Goal: Check status: Check status

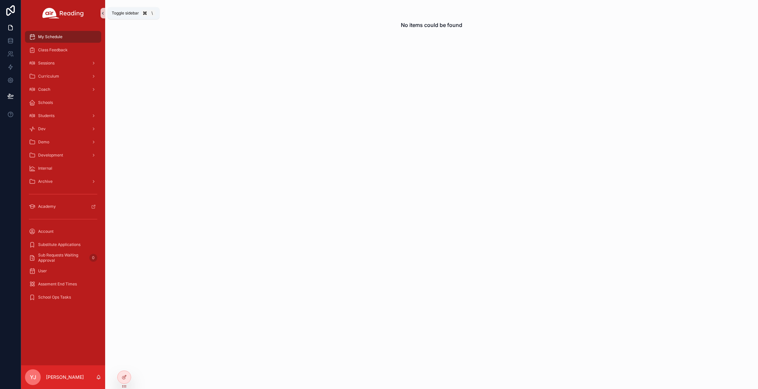
click at [103, 13] on icon "scrollable content" at bounding box center [103, 13] width 5 height 5
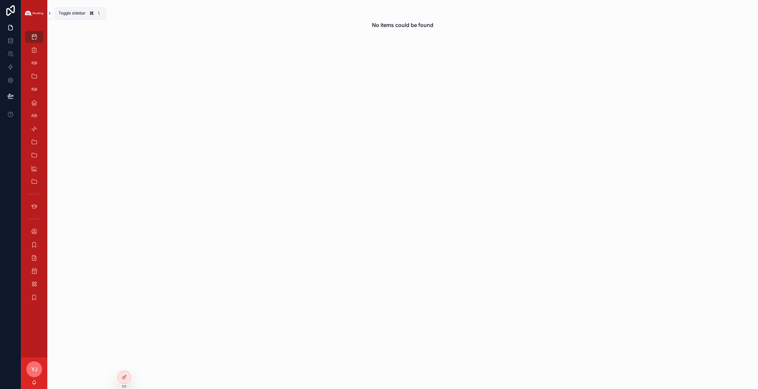
click at [50, 14] on icon "scrollable content" at bounding box center [49, 13] width 5 height 5
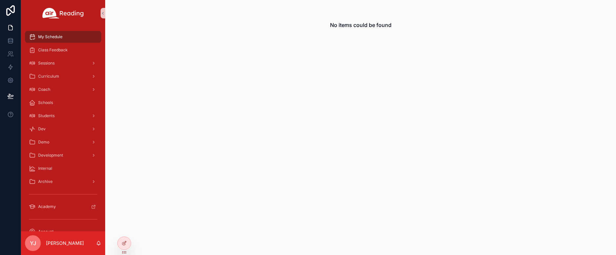
click at [235, 132] on div "No items could be found" at bounding box center [360, 127] width 511 height 255
click at [124, 227] on icon at bounding box center [124, 228] width 5 height 5
click at [184, 239] on div "No items could be found" at bounding box center [360, 127] width 511 height 255
click at [102, 13] on icon "scrollable content" at bounding box center [103, 13] width 5 height 5
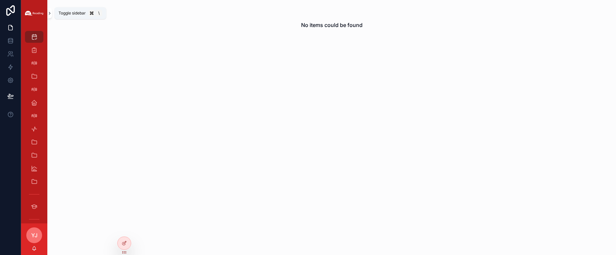
click at [49, 15] on icon "scrollable content" at bounding box center [49, 13] width 5 height 5
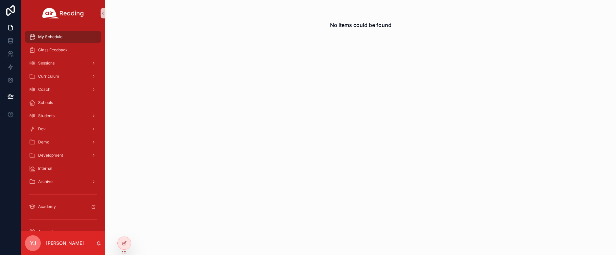
click at [225, 69] on div "No items could be found" at bounding box center [360, 127] width 511 height 255
click at [103, 16] on button "scrollable content" at bounding box center [103, 13] width 5 height 11
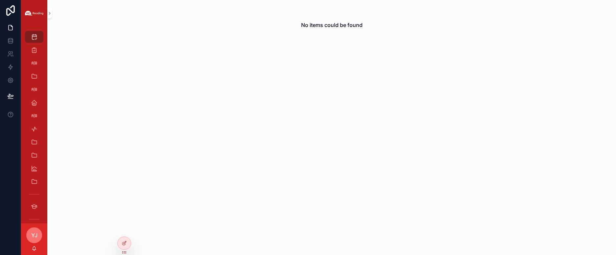
drag, startPoint x: 310, startPoint y: 201, endPoint x: 310, endPoint y: 194, distance: 6.6
click at [310, 201] on div "No items could be found" at bounding box center [331, 127] width 568 height 255
click at [279, 26] on div "No items could be found" at bounding box center [331, 25] width 568 height 50
click at [50, 14] on icon "scrollable content" at bounding box center [49, 13] width 5 height 5
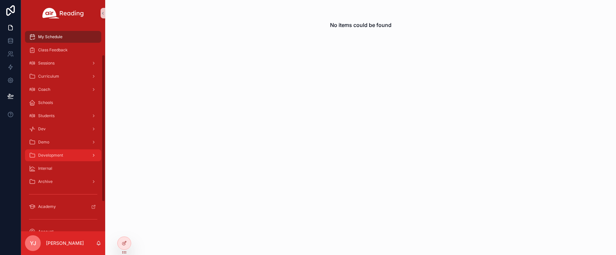
scroll to position [80, 0]
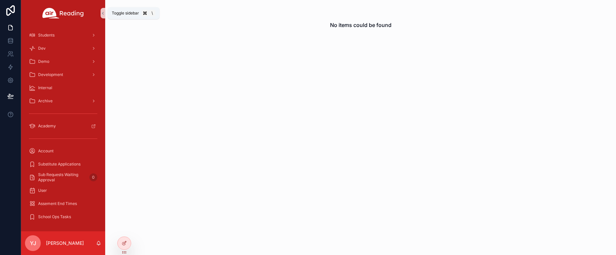
drag, startPoint x: 103, startPoint y: 16, endPoint x: 111, endPoint y: 22, distance: 9.5
click at [103, 16] on button "scrollable content" at bounding box center [103, 13] width 5 height 11
